Goal: Navigation & Orientation: Understand site structure

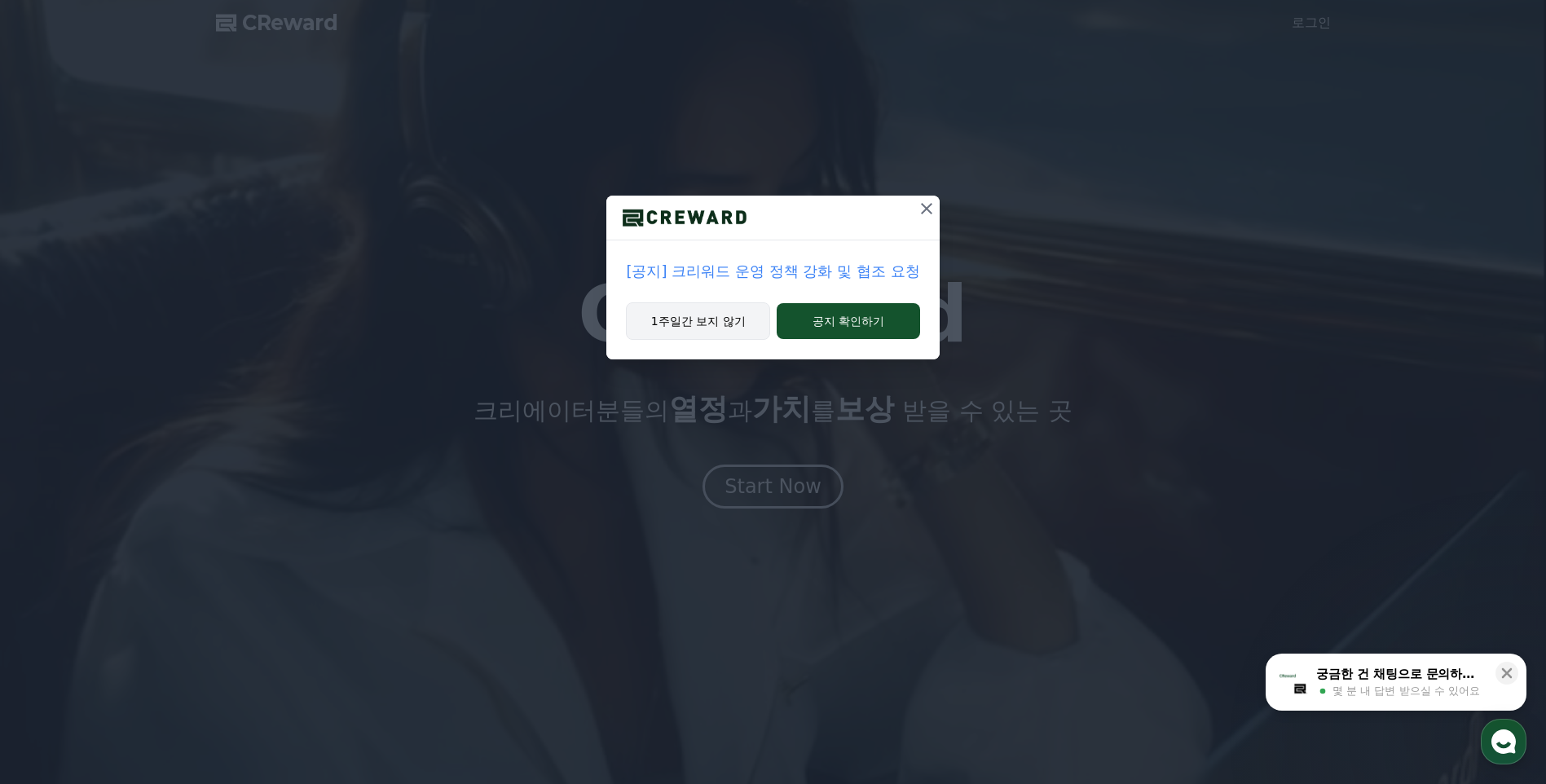
click at [743, 317] on button "1주일간 보지 않기" at bounding box center [697, 321] width 144 height 37
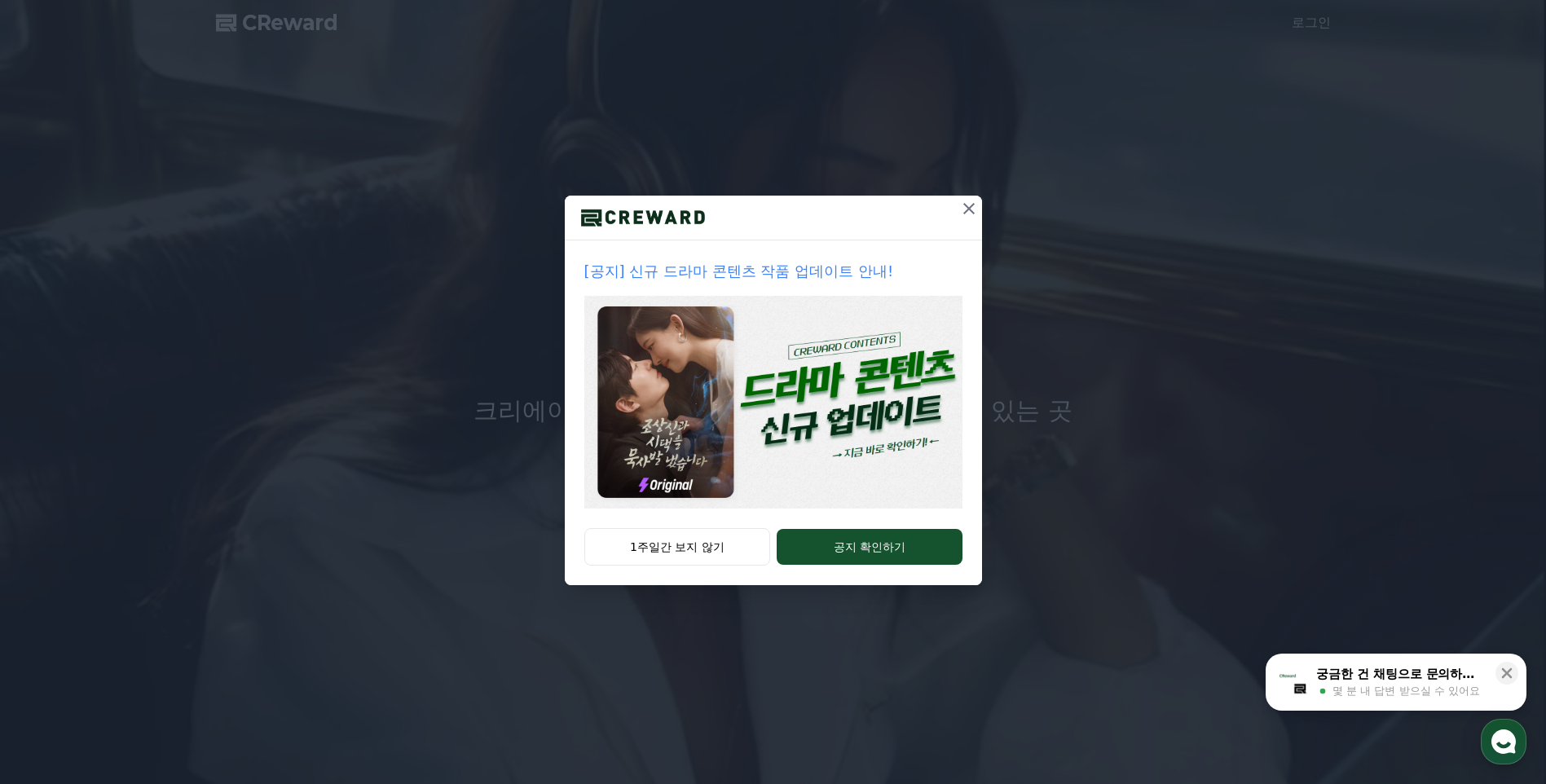
click at [965, 213] on icon at bounding box center [969, 209] width 19 height 19
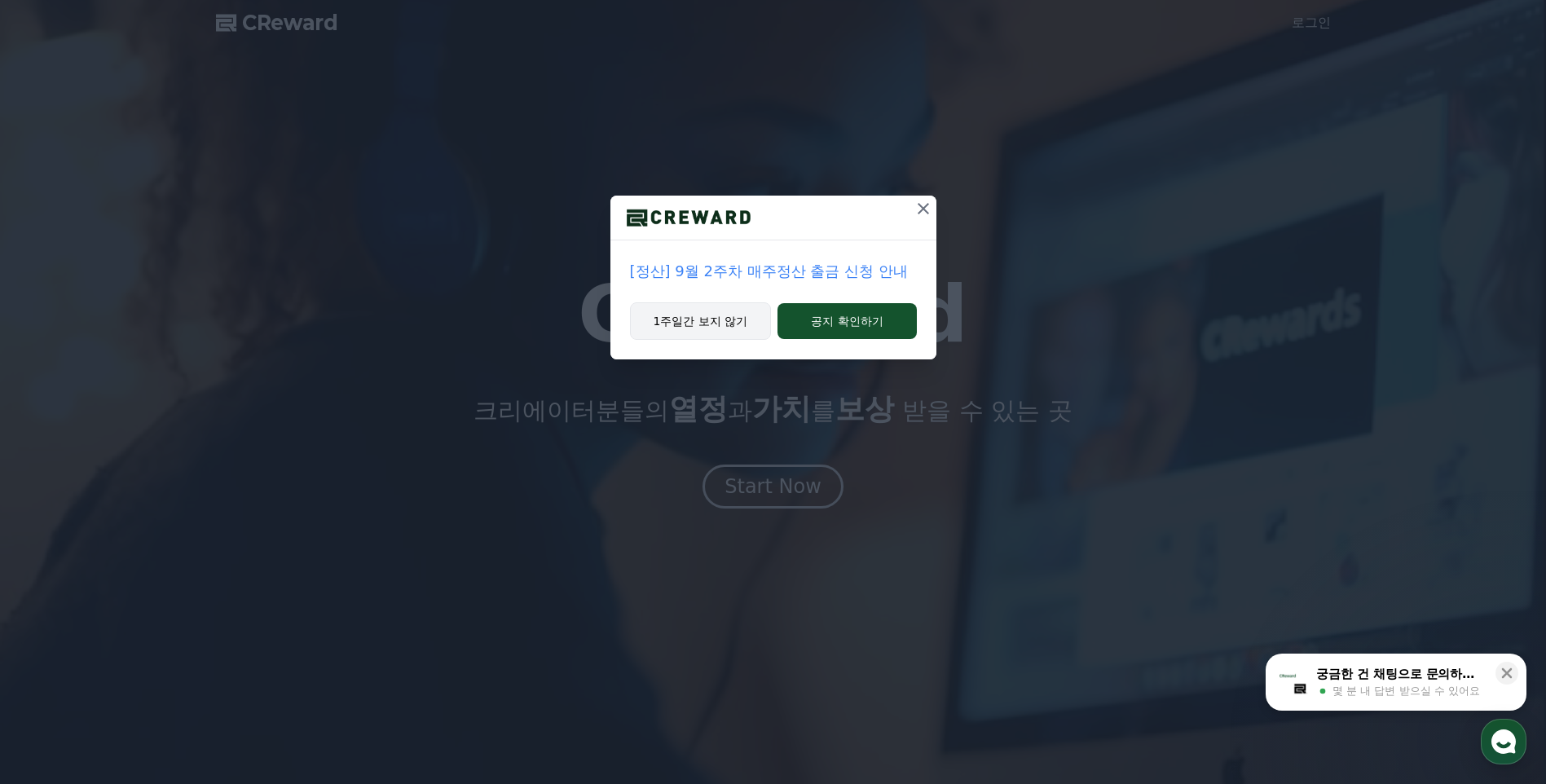
click at [713, 325] on button "1주일간 보지 않기" at bounding box center [701, 321] width 141 height 37
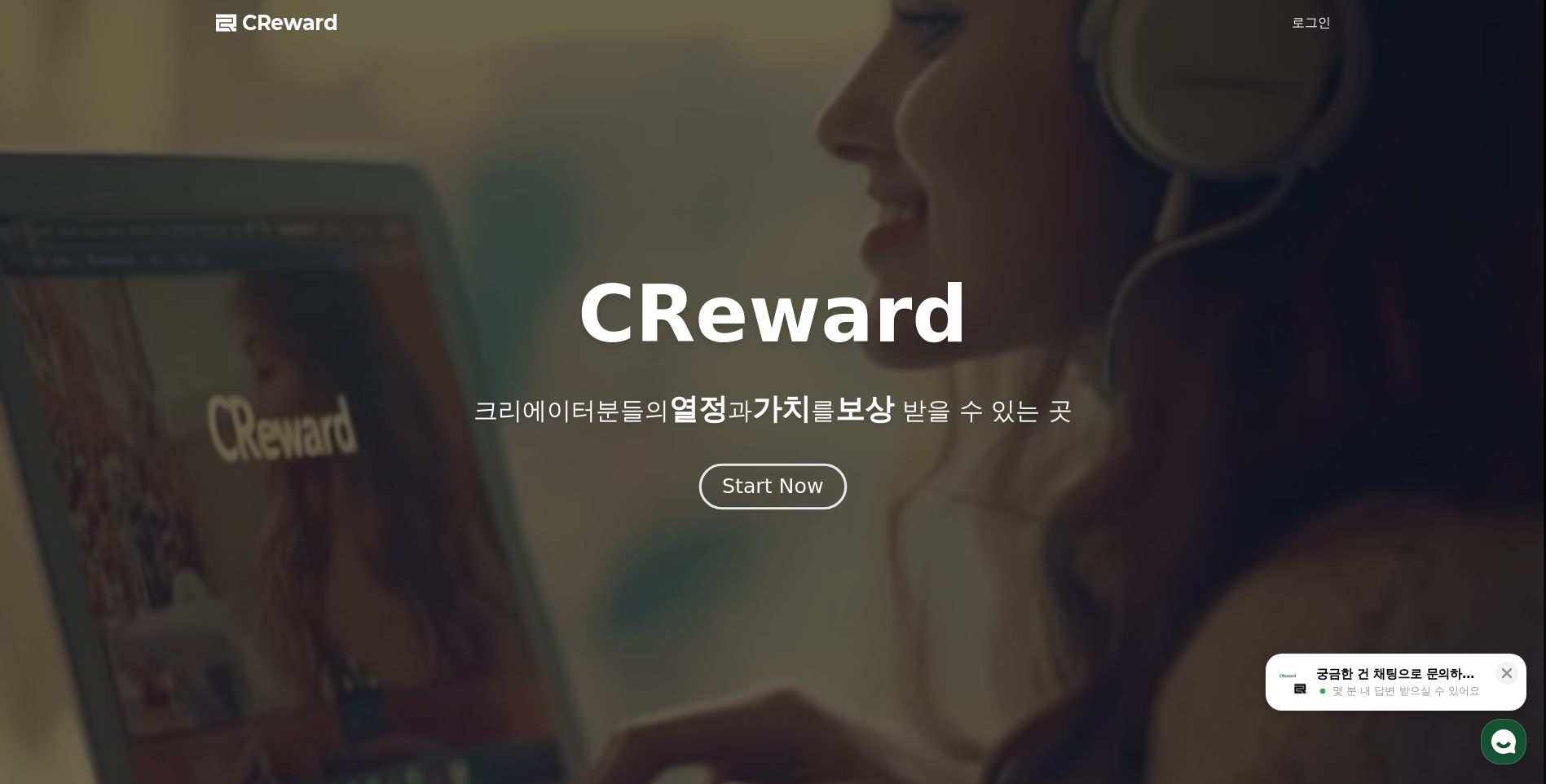
click at [816, 488] on div "Start Now" at bounding box center [773, 486] width 101 height 27
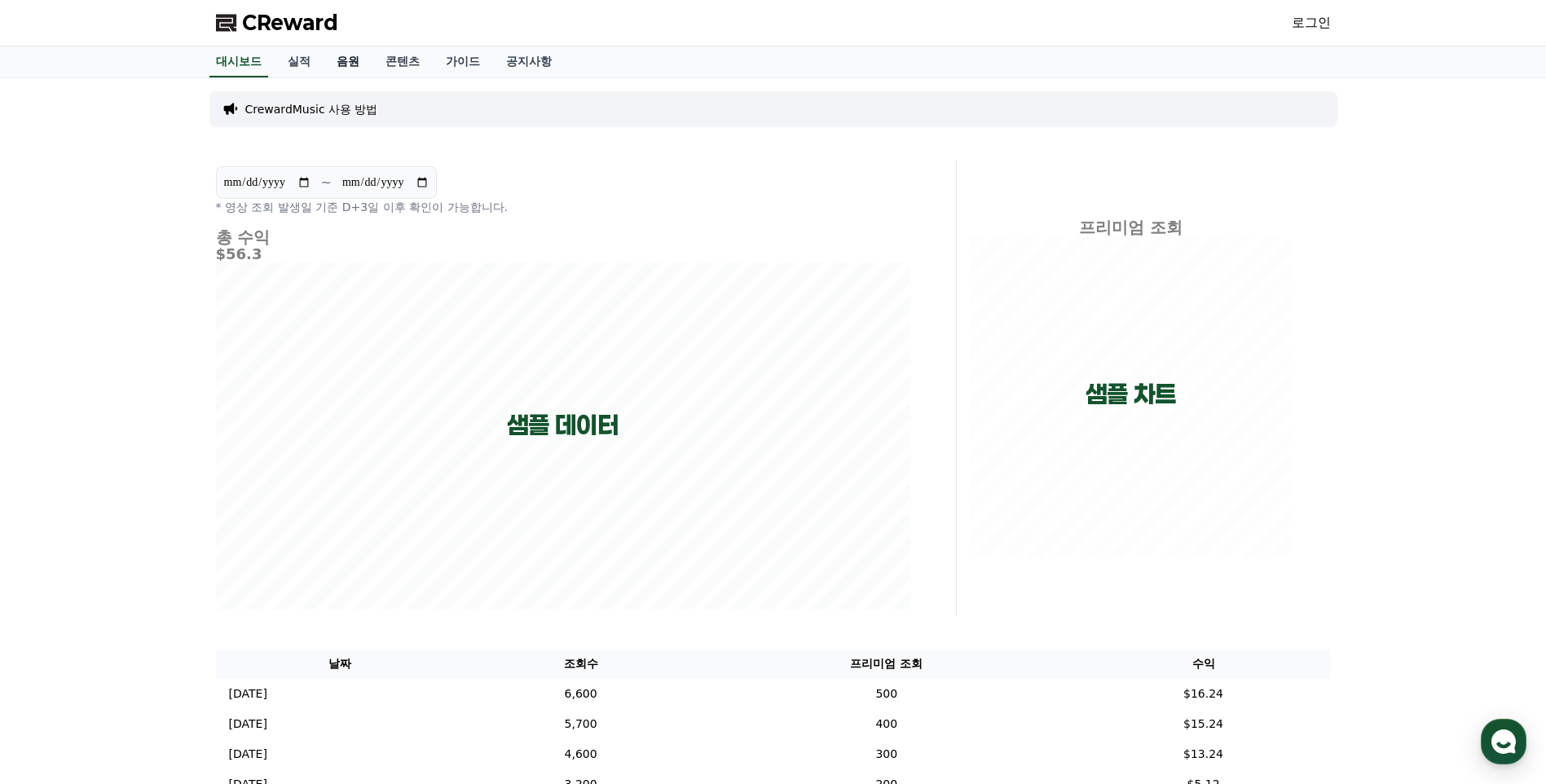
click at [342, 62] on link "음원" at bounding box center [347, 62] width 49 height 31
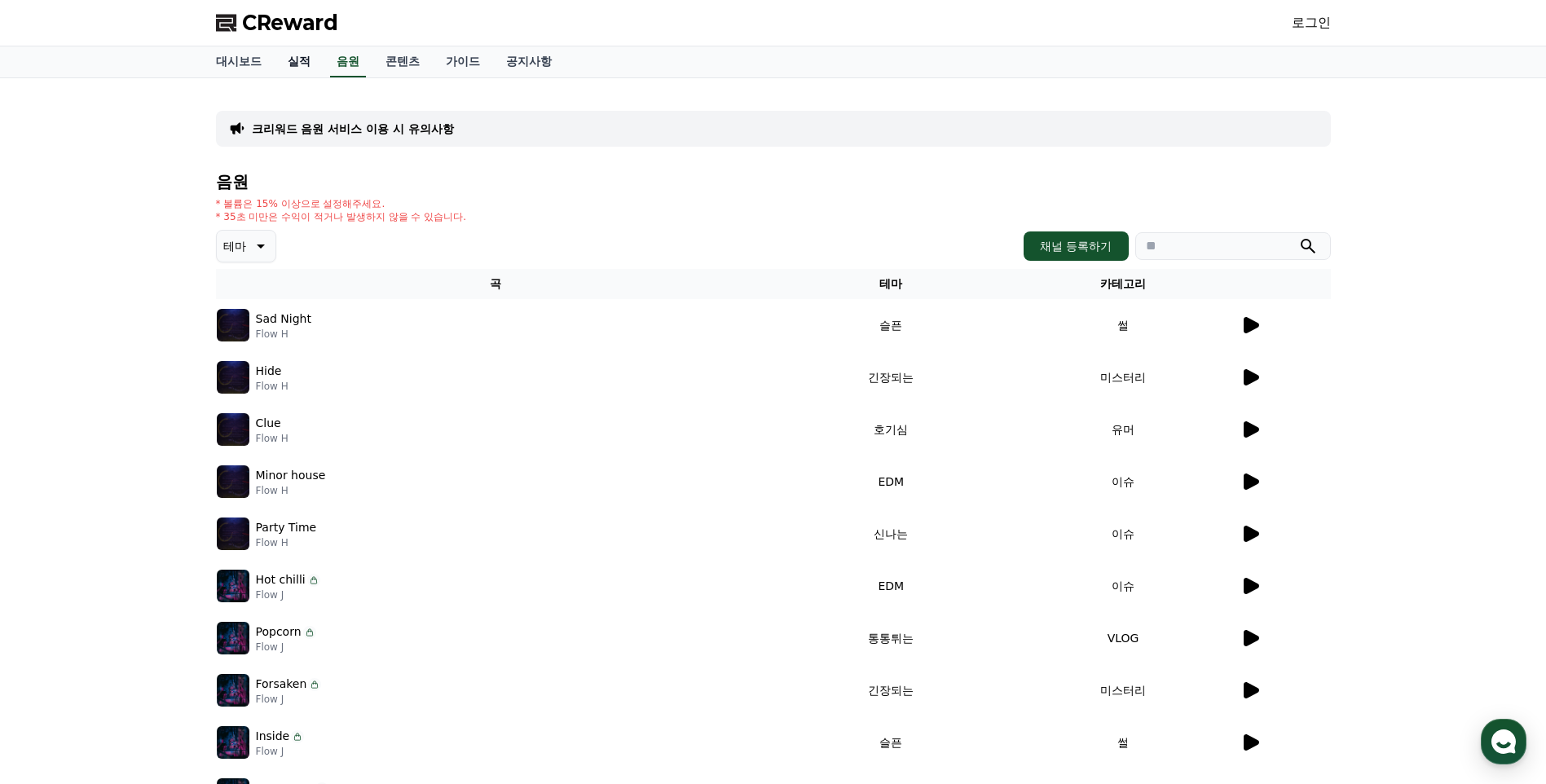
click at [299, 63] on link "실적" at bounding box center [299, 62] width 49 height 31
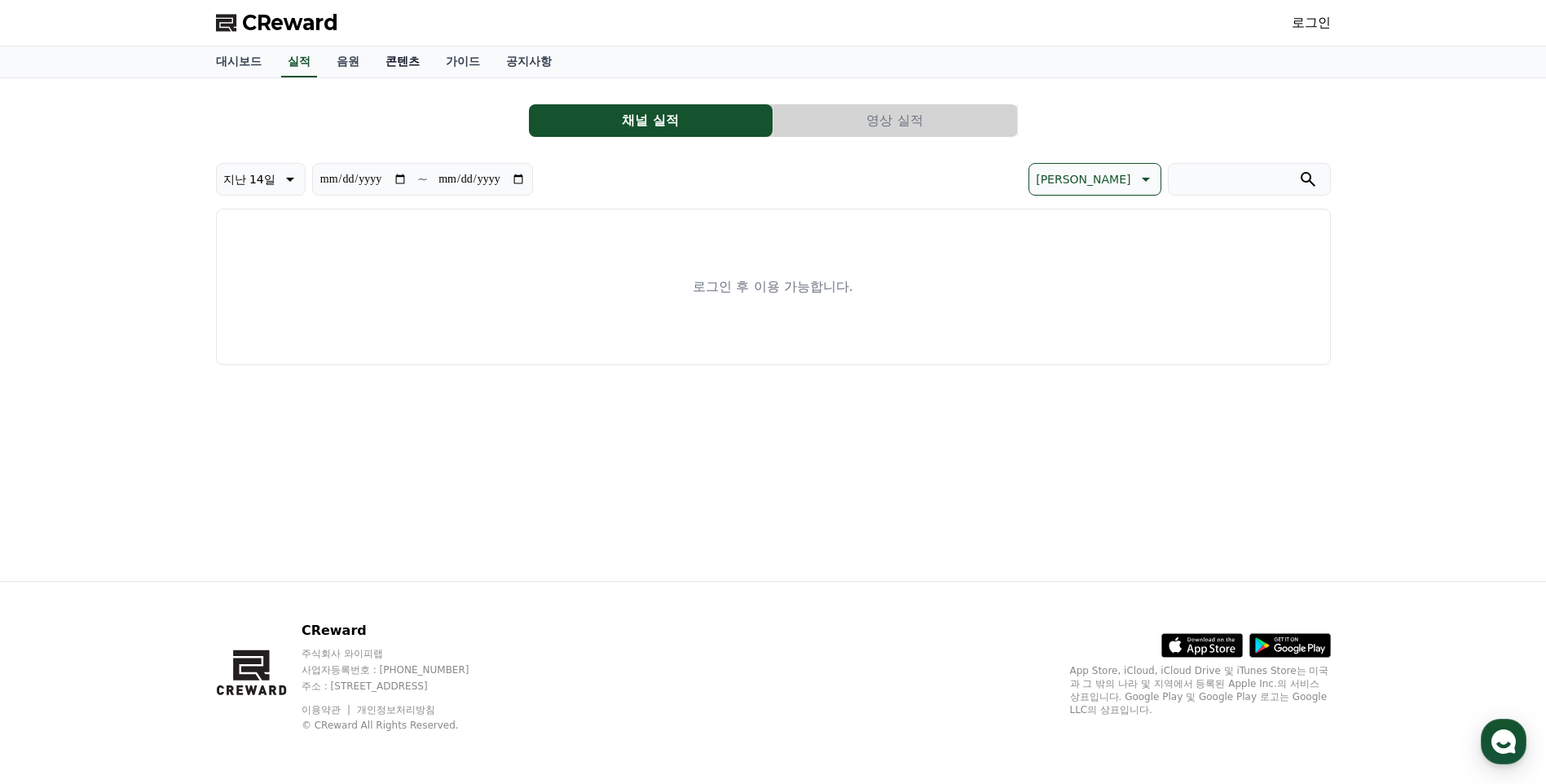
click at [406, 65] on link "콘텐츠" at bounding box center [402, 62] width 60 height 31
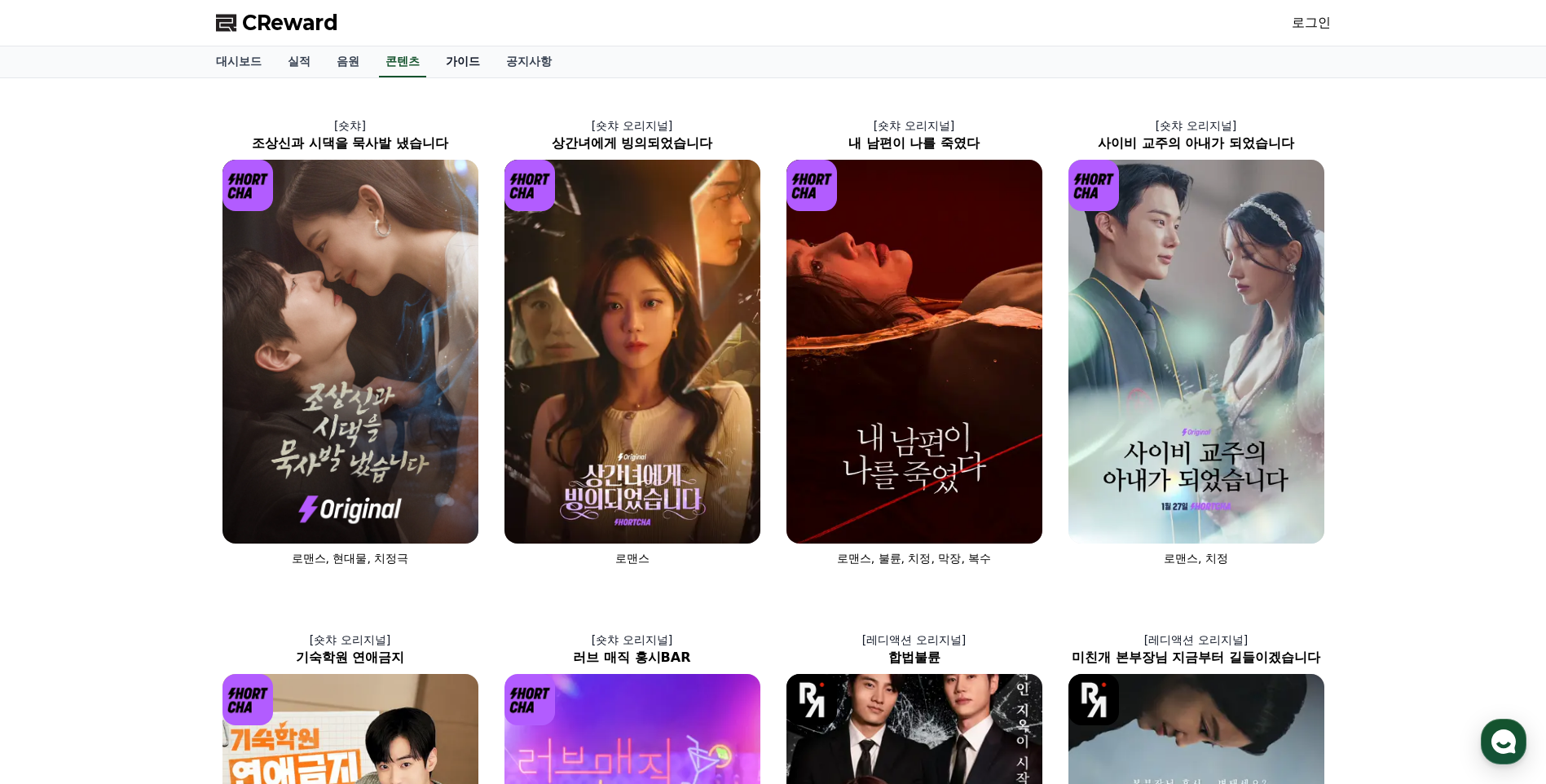
click at [461, 64] on link "가이드" at bounding box center [462, 62] width 60 height 31
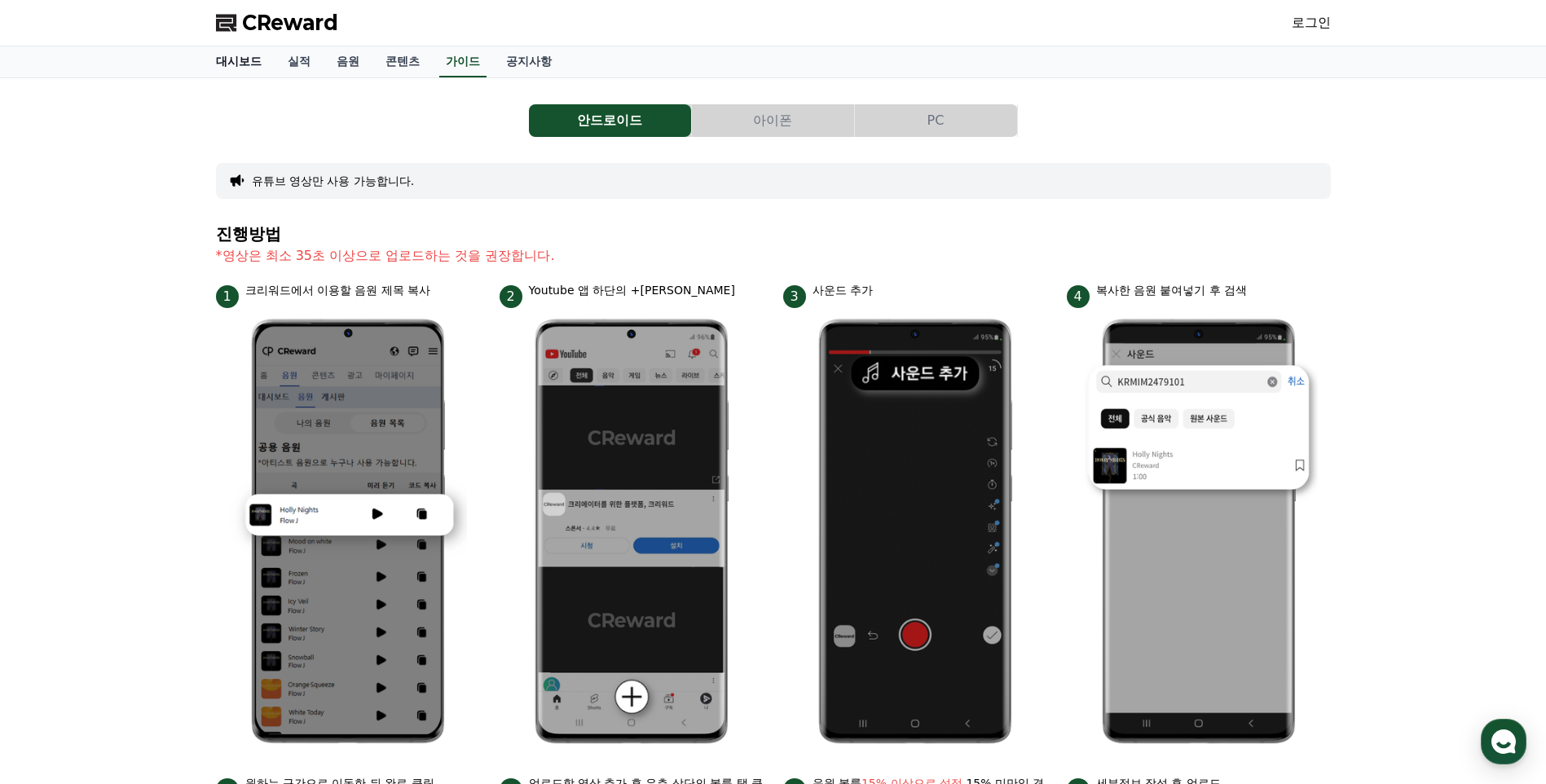
click at [247, 62] on link "대시보드" at bounding box center [239, 62] width 72 height 31
